Goal: Obtain resource: Download file/media

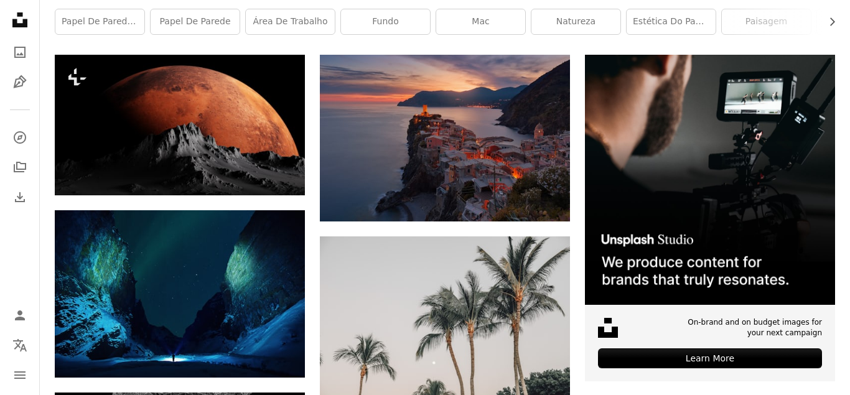
scroll to position [256, 0]
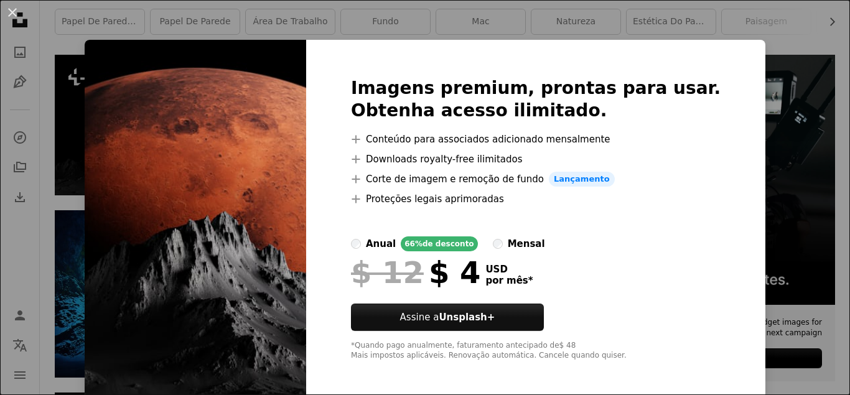
click at [730, 39] on div "An X shape Imagens premium, prontas para usar. Obtenha acesso ilimitado. A plus…" at bounding box center [425, 197] width 850 height 395
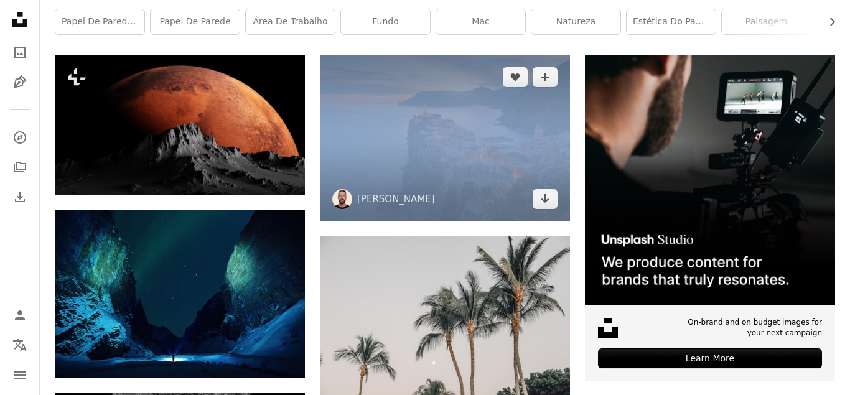
drag, startPoint x: 730, startPoint y: 39, endPoint x: 331, endPoint y: 185, distance: 424.9
click at [331, 185] on img at bounding box center [445, 138] width 250 height 167
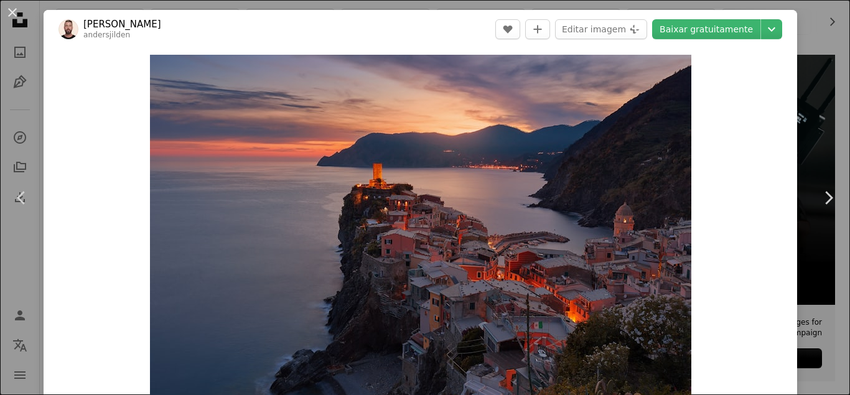
click at [442, 52] on div "Zoom in" at bounding box center [421, 235] width 754 height 373
click at [813, 49] on div "An X shape Chevron left Chevron right [PERSON_NAME] andersjilden A heart A plus…" at bounding box center [425, 197] width 850 height 395
